Goal: Navigation & Orientation: Find specific page/section

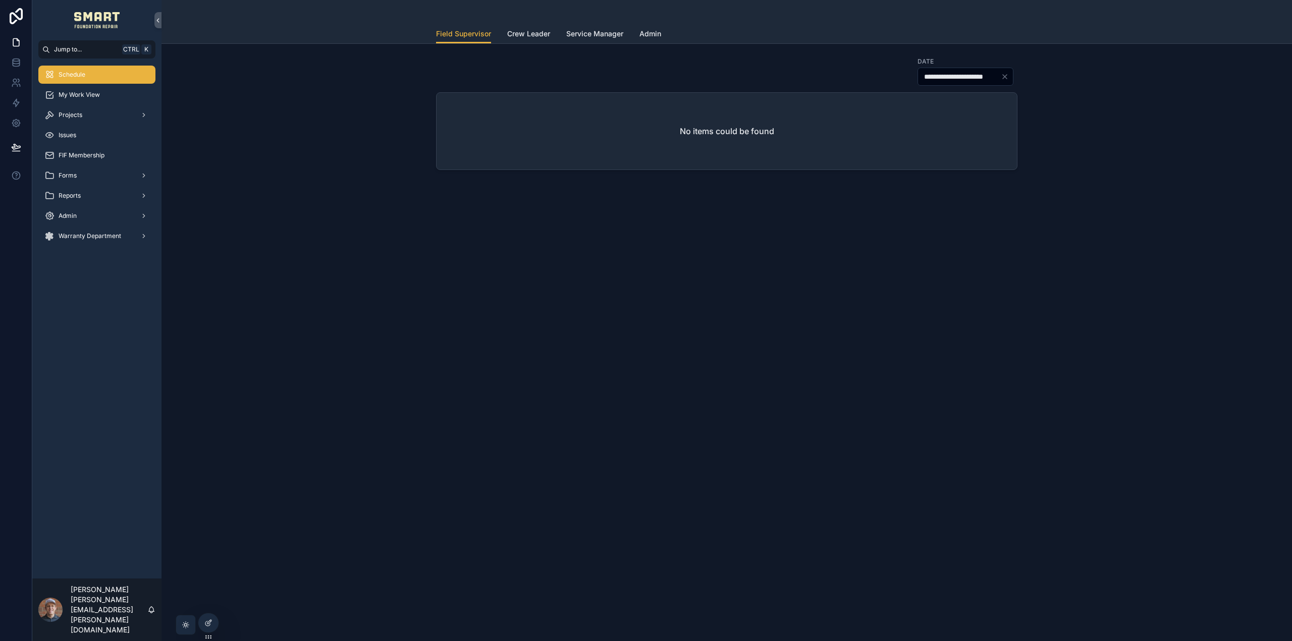
click at [86, 112] on div "Projects" at bounding box center [96, 115] width 105 height 16
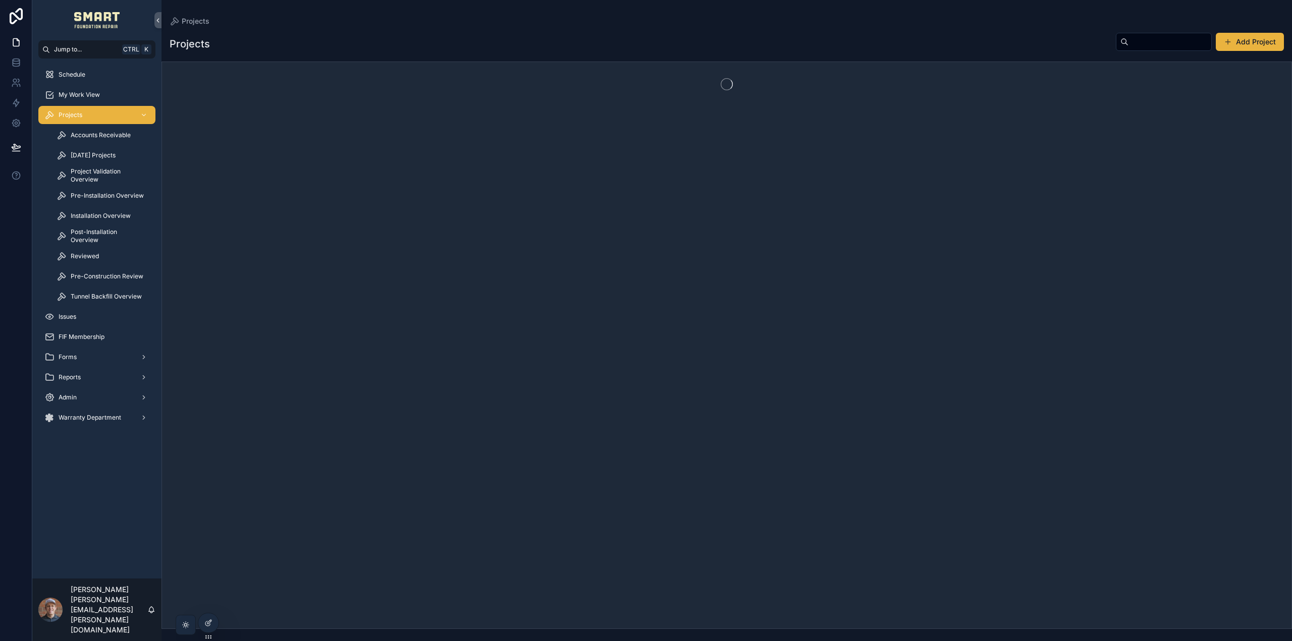
click at [89, 98] on span "My Work View" at bounding box center [79, 95] width 41 height 8
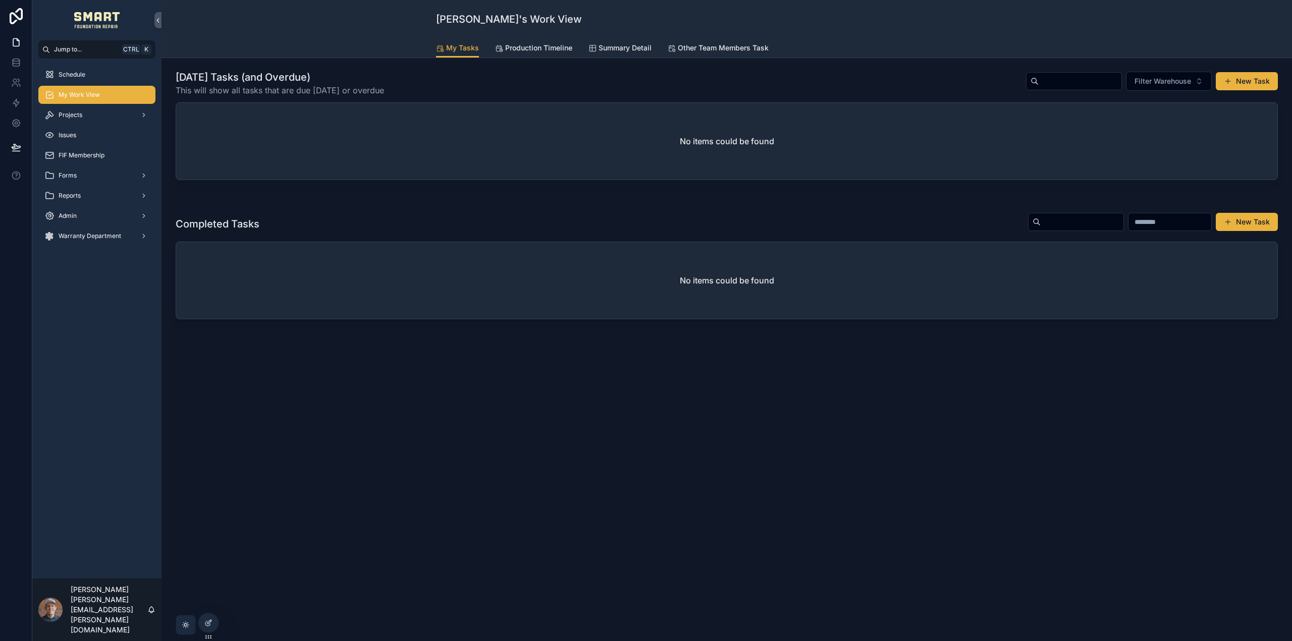
click at [534, 43] on span "Production Timeline" at bounding box center [538, 48] width 67 height 10
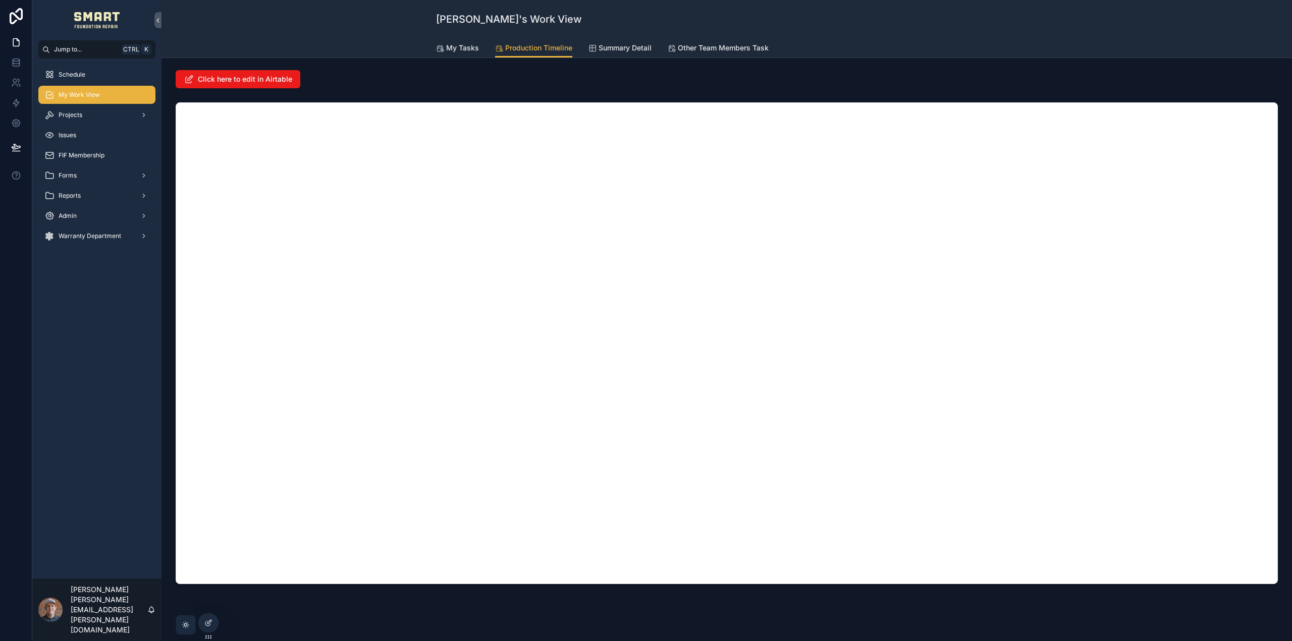
click at [356, 71] on div "Click here to edit in Airtable" at bounding box center [727, 79] width 1102 height 18
click at [586, 605] on div "Click here to edit in Airtable" at bounding box center [726, 355] width 1130 height 595
click at [807, 81] on div "Click here to edit in Airtable" at bounding box center [727, 79] width 1102 height 18
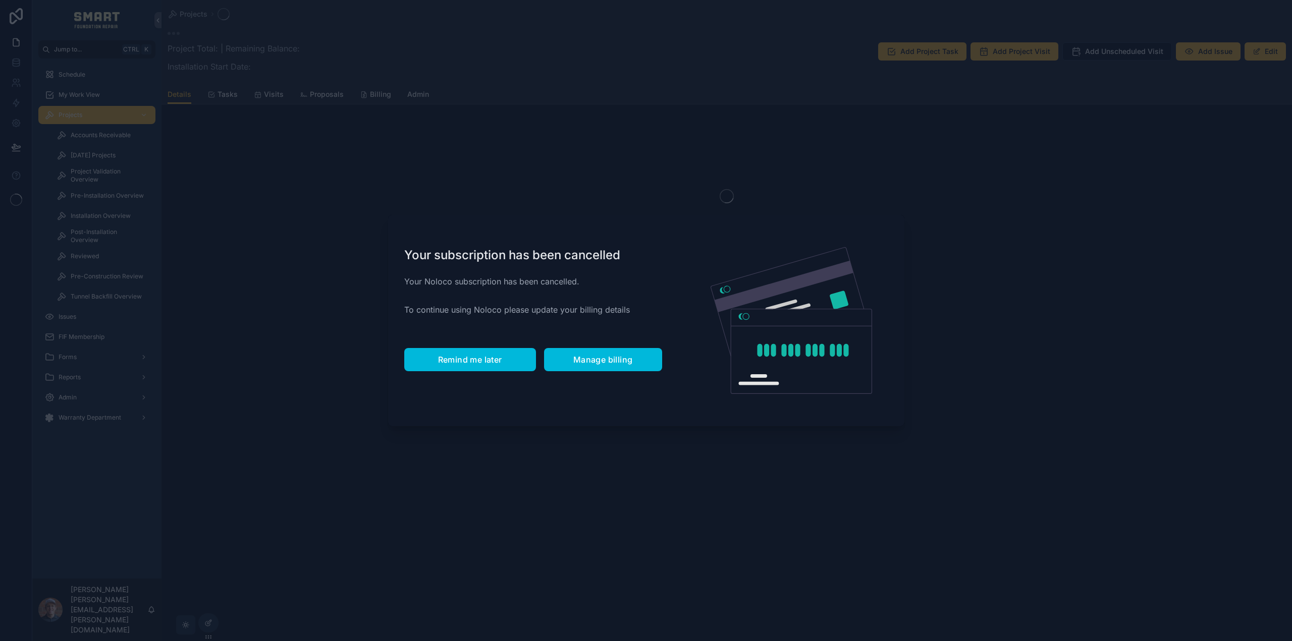
click at [493, 362] on span "Remind me later" at bounding box center [470, 360] width 64 height 10
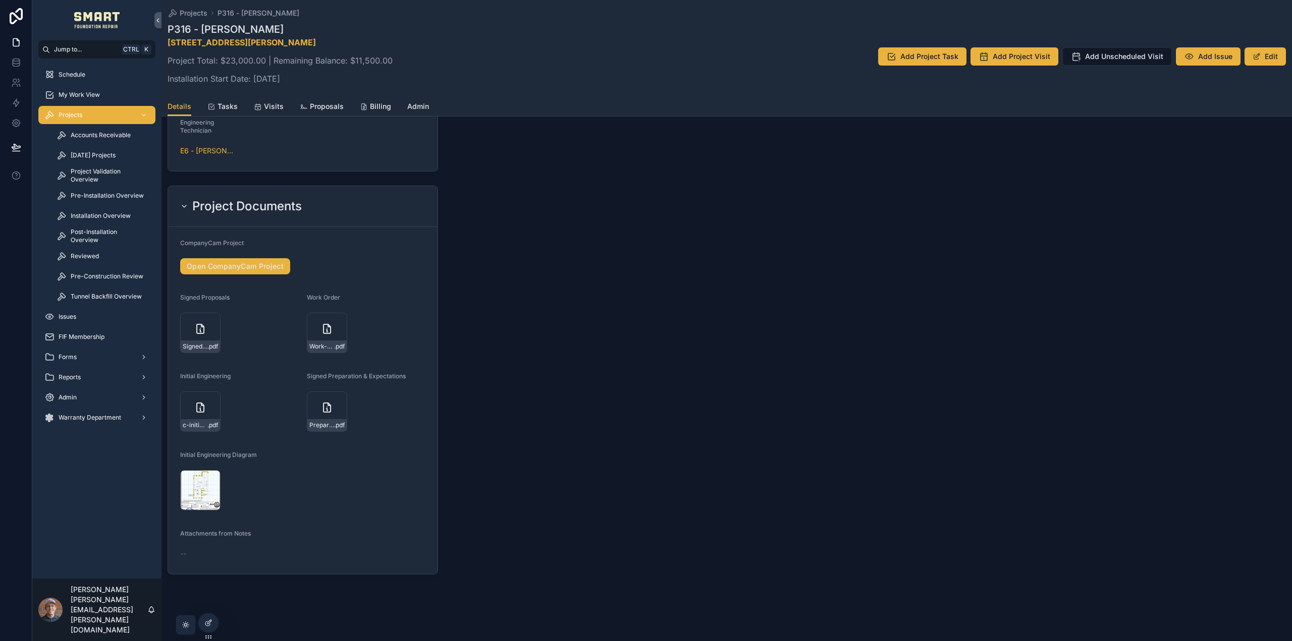
scroll to position [1227, 0]
click at [311, 326] on div "Work-Order---Zuberi-Steel .pdf" at bounding box center [327, 332] width 40 height 40
